Goal: Task Accomplishment & Management: Complete application form

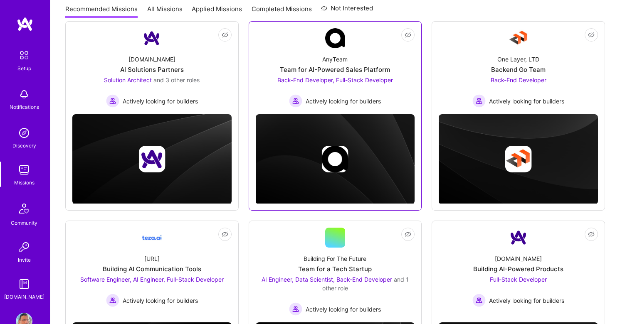
scroll to position [122, 0]
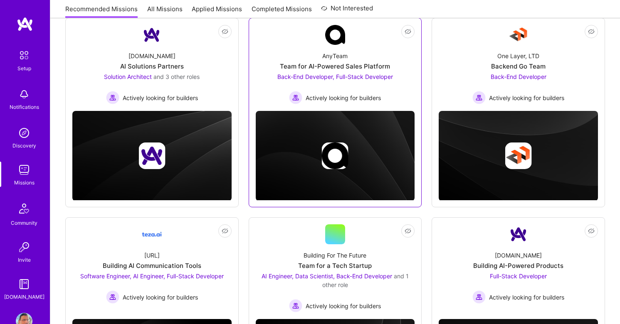
click at [321, 78] on span "Back-End Developer, Full-Stack Developer" at bounding box center [335, 76] width 116 height 7
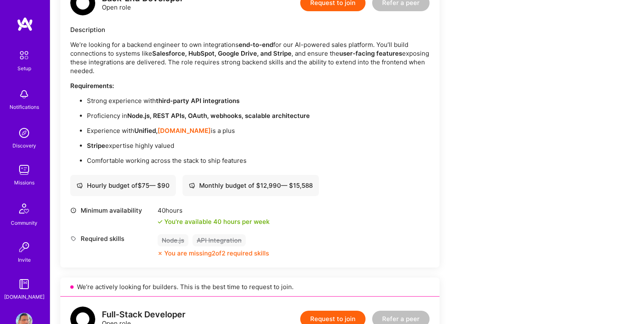
scroll to position [238, 0]
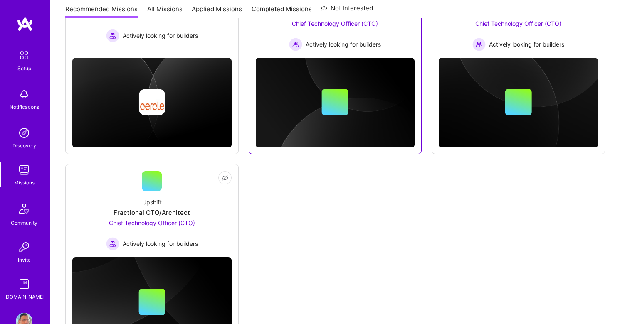
scroll to position [599, 0]
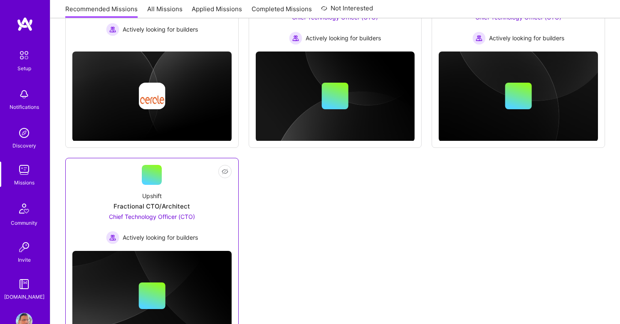
click at [170, 219] on span "Chief Technology Officer (CTO)" at bounding box center [152, 216] width 86 height 7
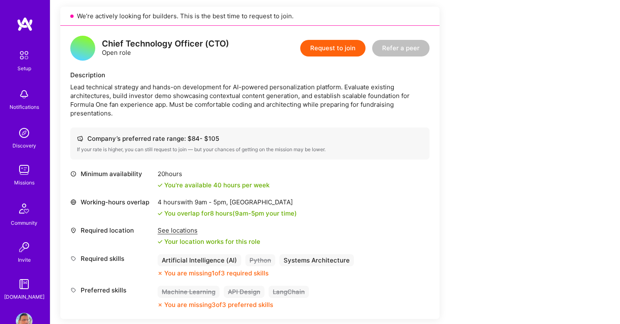
scroll to position [195, 0]
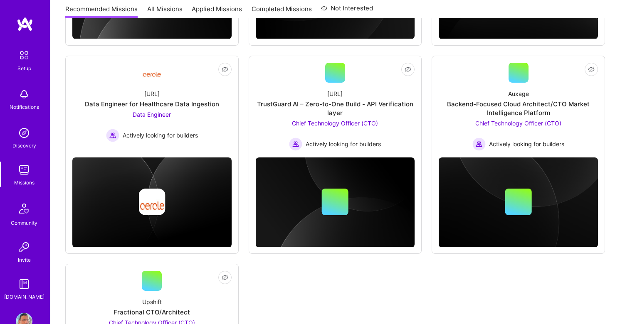
scroll to position [487, 0]
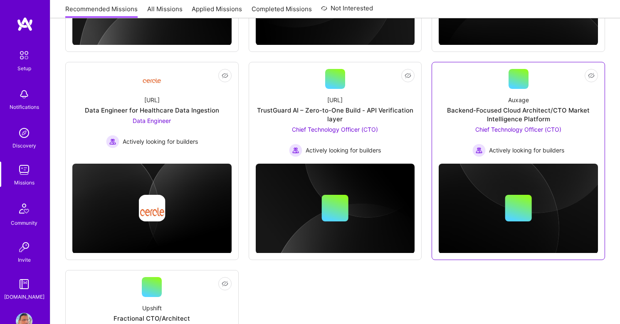
click at [507, 131] on span "Chief Technology Officer (CTO)" at bounding box center [518, 129] width 86 height 7
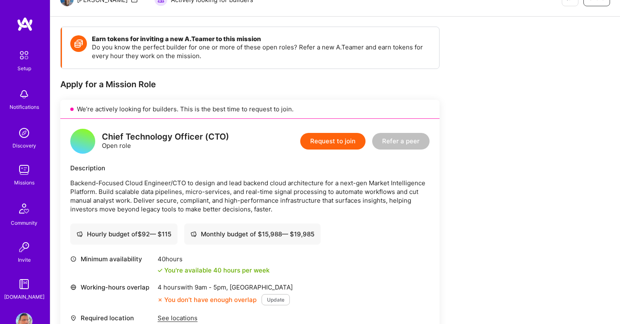
scroll to position [92, 0]
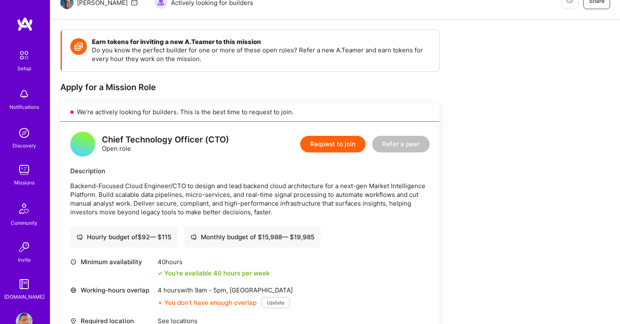
click at [319, 140] on button "Request to join" at bounding box center [332, 144] width 65 height 17
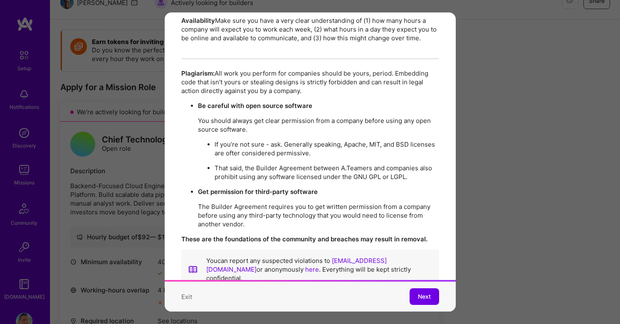
scroll to position [1427, 0]
click at [425, 295] on span "Next" at bounding box center [424, 297] width 13 height 8
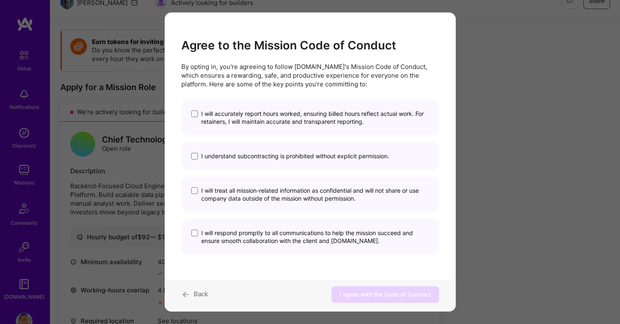
scroll to position [0, 0]
click at [196, 112] on span "modal" at bounding box center [194, 114] width 7 height 7
click at [0, 0] on input "I will accurately report hours worked, ensuring billed hours reflect actual wor…" at bounding box center [0, 0] width 0 height 0
click at [196, 158] on span "modal" at bounding box center [194, 156] width 7 height 7
click at [0, 0] on input "I understand subcontracting is prohibited without explicit permission." at bounding box center [0, 0] width 0 height 0
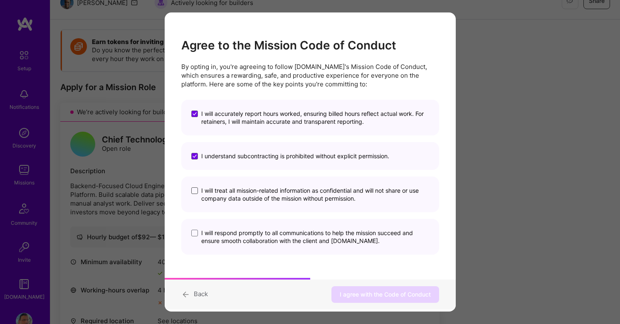
click at [197, 190] on span "modal" at bounding box center [194, 191] width 7 height 7
click at [0, 0] on input "I will treat all mission-related information as confidential and will not share…" at bounding box center [0, 0] width 0 height 0
click at [196, 238] on label "I will respond promptly to all communications to help the mission succeed and e…" at bounding box center [310, 237] width 238 height 16
click at [0, 0] on input "I will respond promptly to all communications to help the mission succeed and e…" at bounding box center [0, 0] width 0 height 0
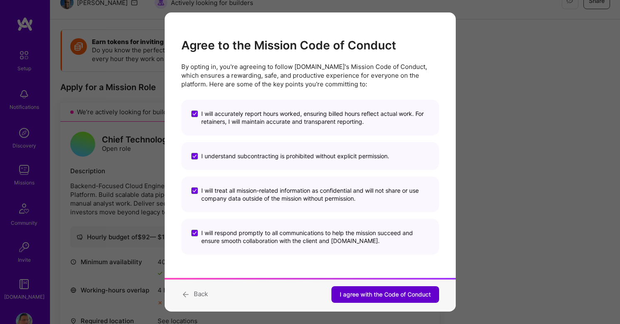
click at [373, 293] on span "I agree with the Code of Conduct" at bounding box center [385, 295] width 91 height 8
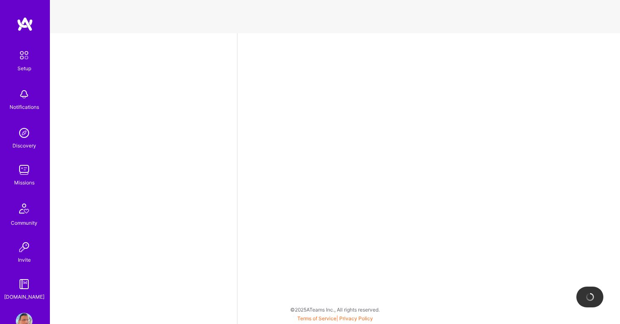
select select "GB"
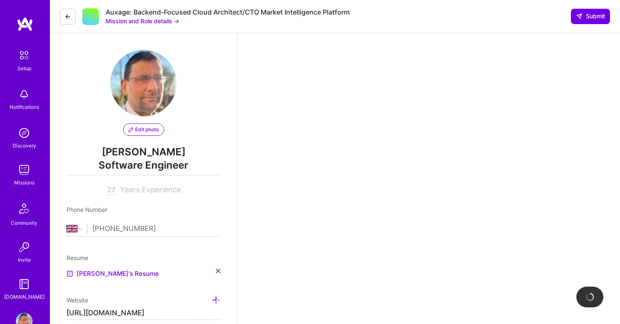
scroll to position [180, 0]
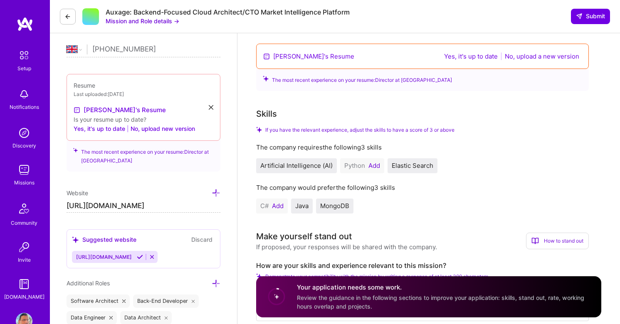
click at [470, 57] on button "Yes, it's up to date" at bounding box center [471, 57] width 59 height 10
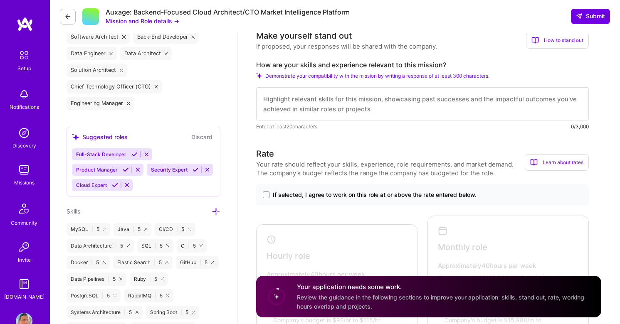
scroll to position [380, 0]
click at [25, 169] on img at bounding box center [24, 170] width 17 height 17
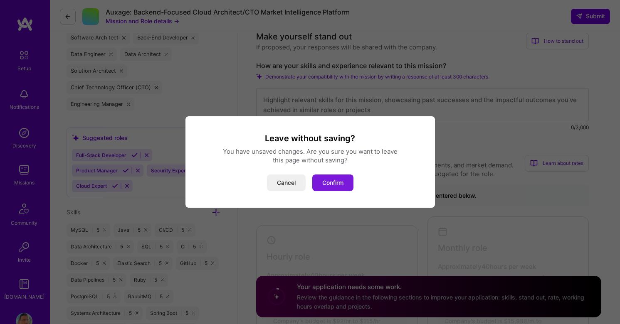
click at [327, 184] on button "Confirm" at bounding box center [332, 183] width 41 height 17
